Goal: Transaction & Acquisition: Register for event/course

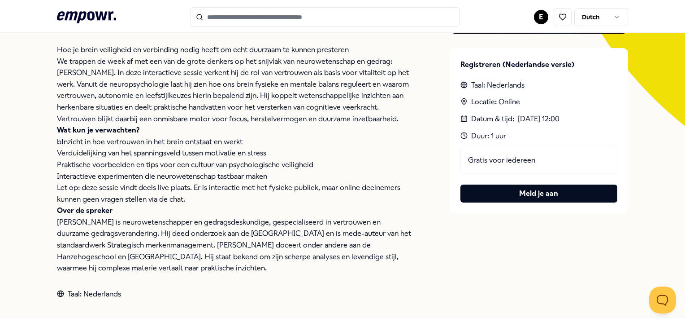
scroll to position [219, 0]
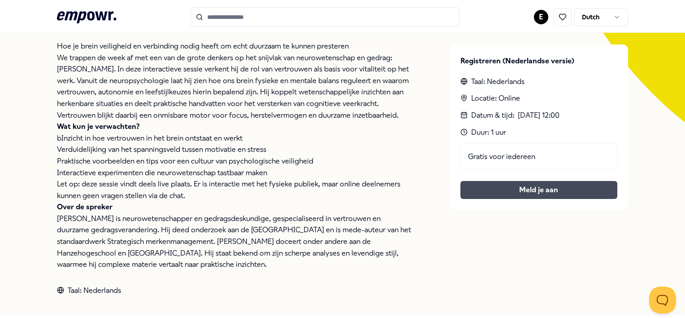
click at [534, 188] on button "Meld je aan" at bounding box center [539, 190] width 157 height 18
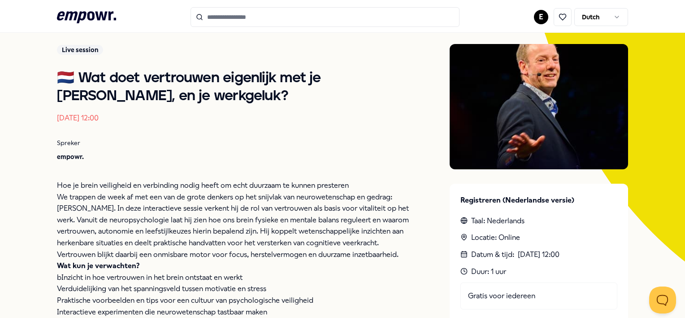
scroll to position [78, 0]
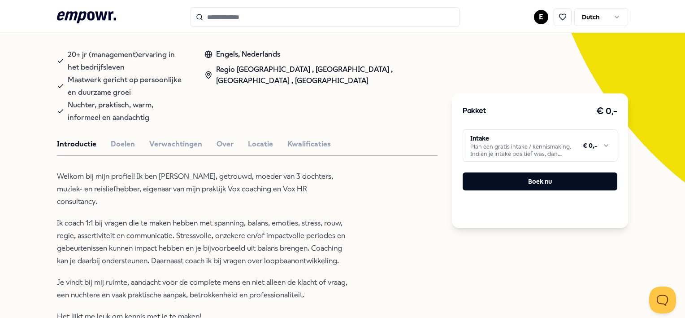
scroll to position [171, 0]
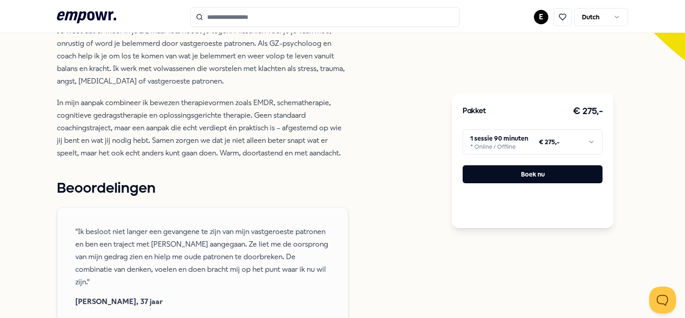
scroll to position [278, 0]
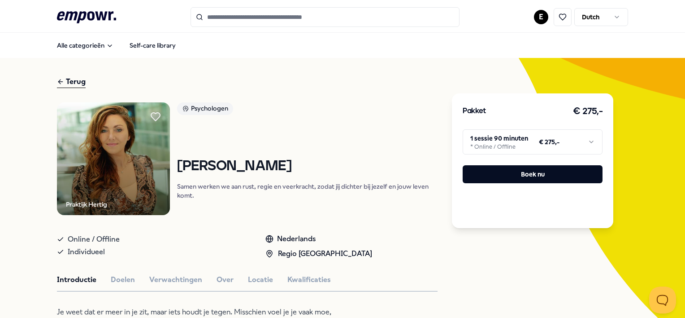
click at [590, 142] on html ".empowr-logo_svg__cls-1{fill:#03032f} E Dutch Alle categorieën Self-care librar…" at bounding box center [342, 159] width 685 height 318
click at [554, 272] on html ".empowr-logo_svg__cls-1{fill:#03032f} E Dutch Alle categorieën Self-care librar…" at bounding box center [342, 159] width 685 height 318
click at [588, 141] on html ".empowr-logo_svg__cls-1{fill:#03032f} E Dutch Alle categorieën Self-care librar…" at bounding box center [342, 159] width 685 height 318
